Goal: Check status

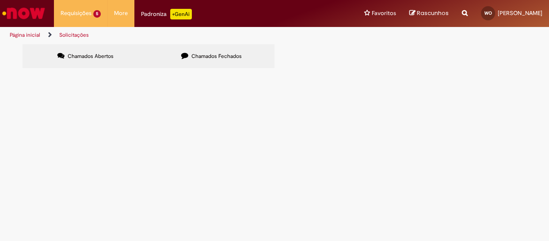
scroll to position [17, 0]
